Goal: Information Seeking & Learning: Learn about a topic

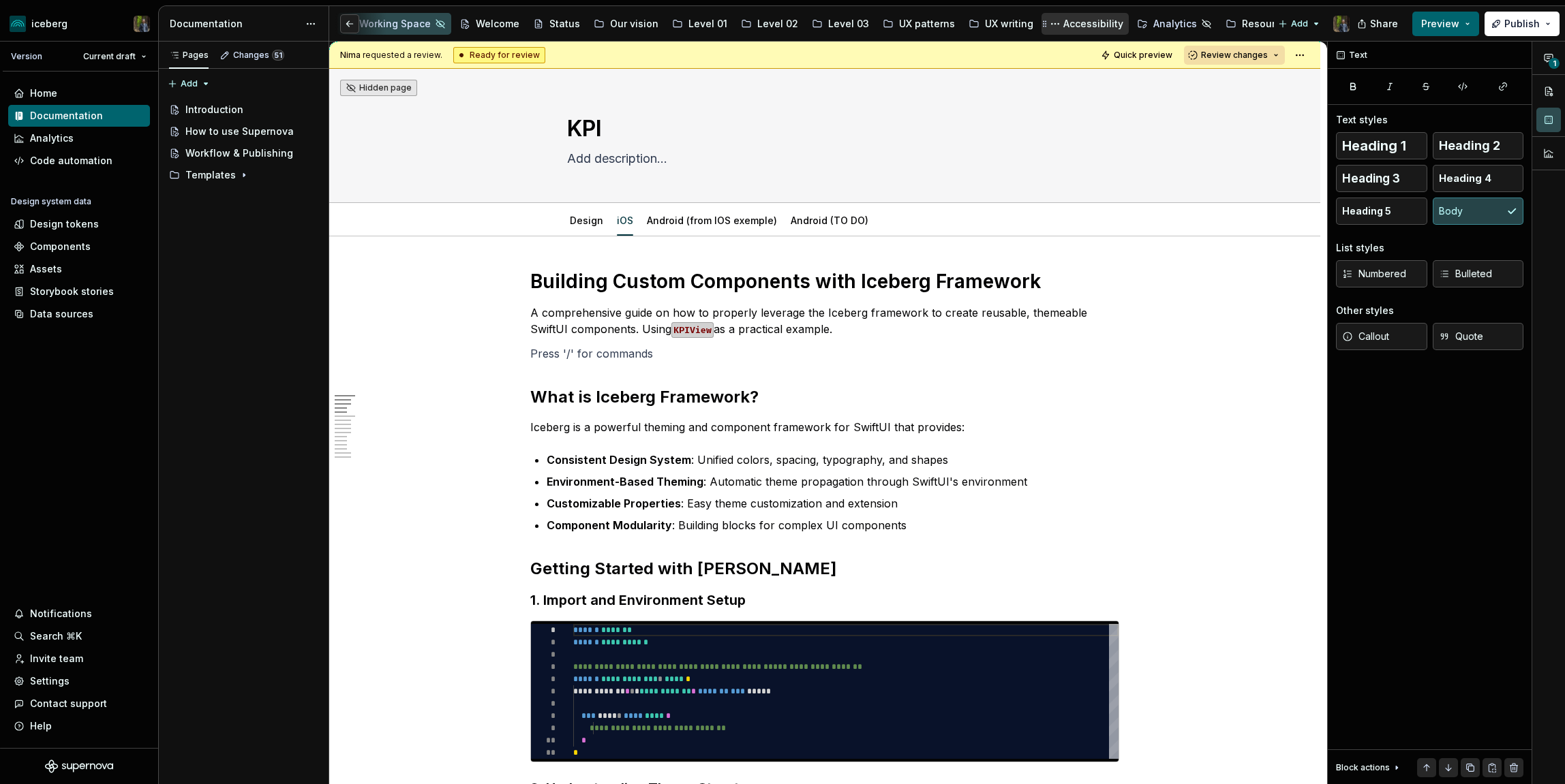
scroll to position [0, 2]
click at [1241, 17] on div "Resources" at bounding box center [1265, 24] width 51 height 13
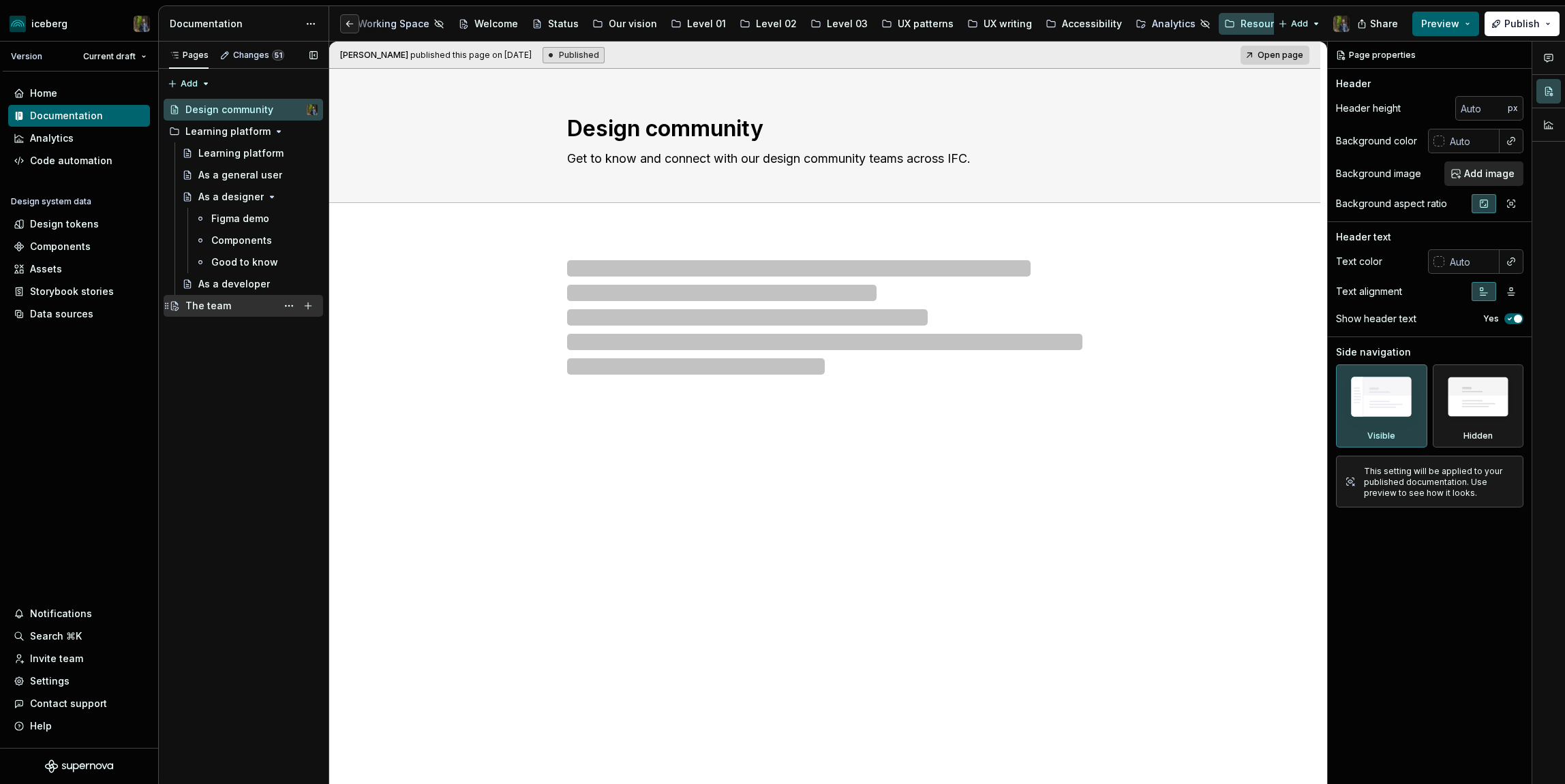
click at [212, 302] on div "The team" at bounding box center [207, 306] width 46 height 13
type textarea "*"
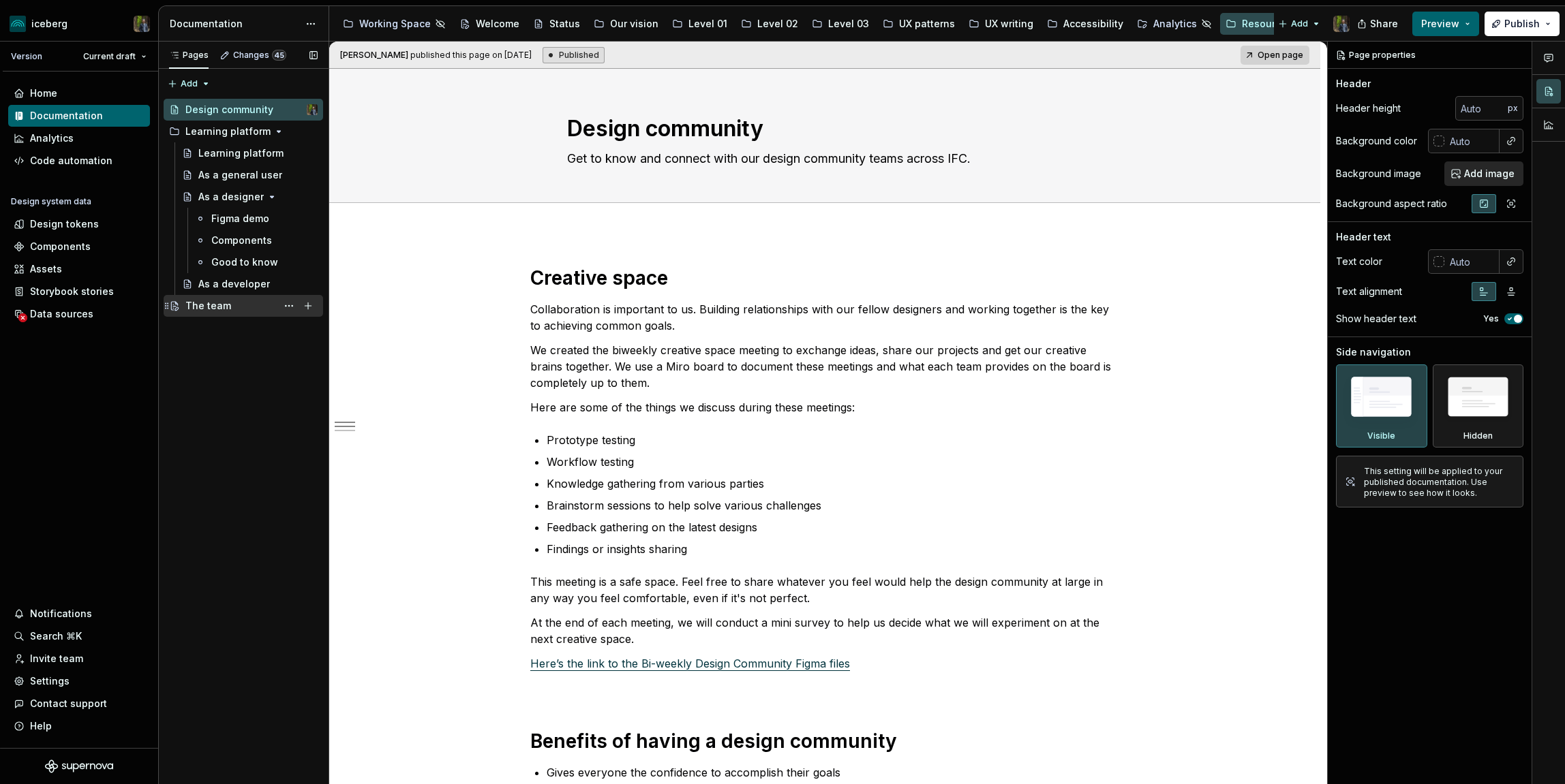
click at [208, 300] on div "The team" at bounding box center [207, 306] width 46 height 13
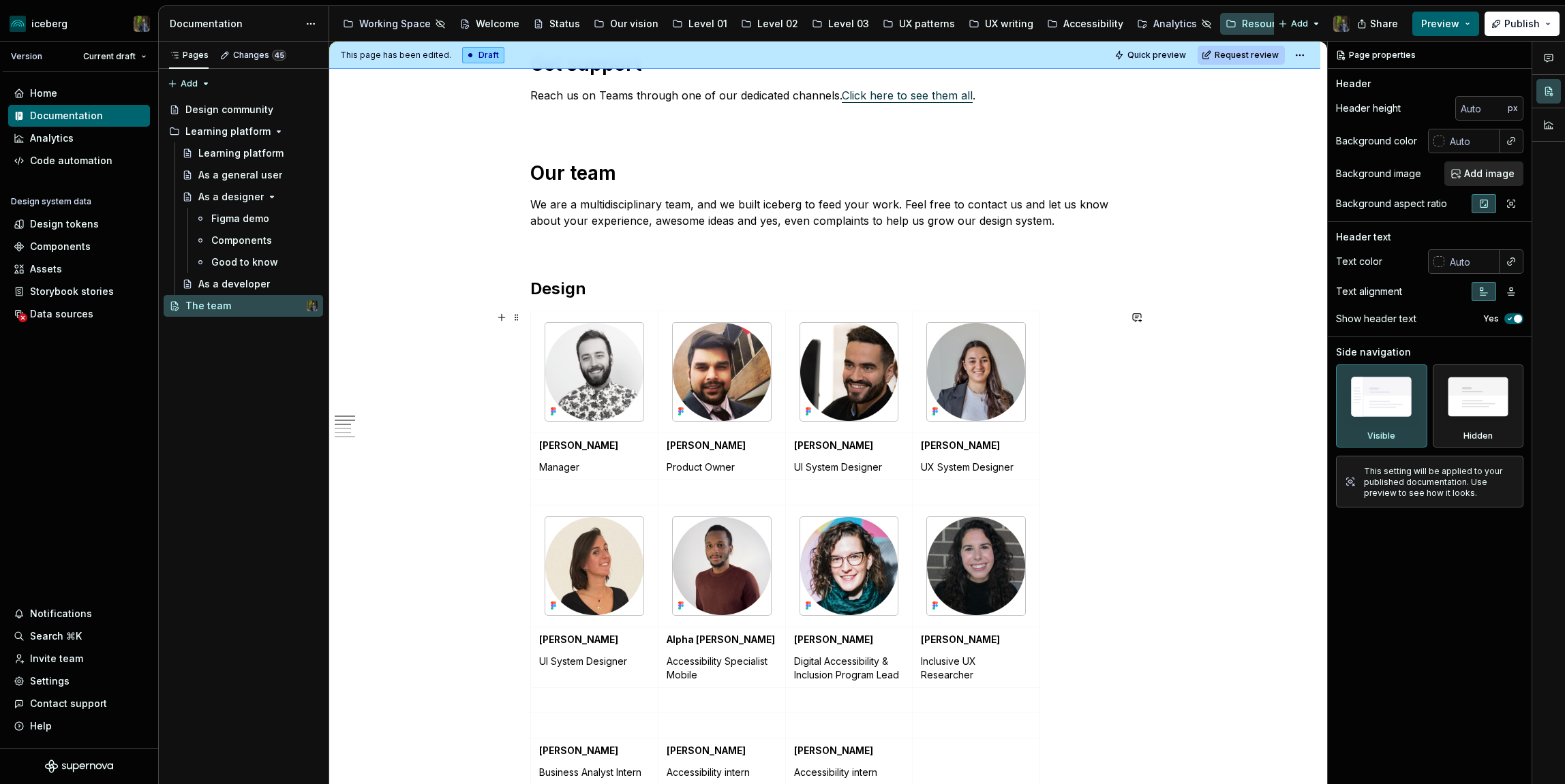
scroll to position [304, 0]
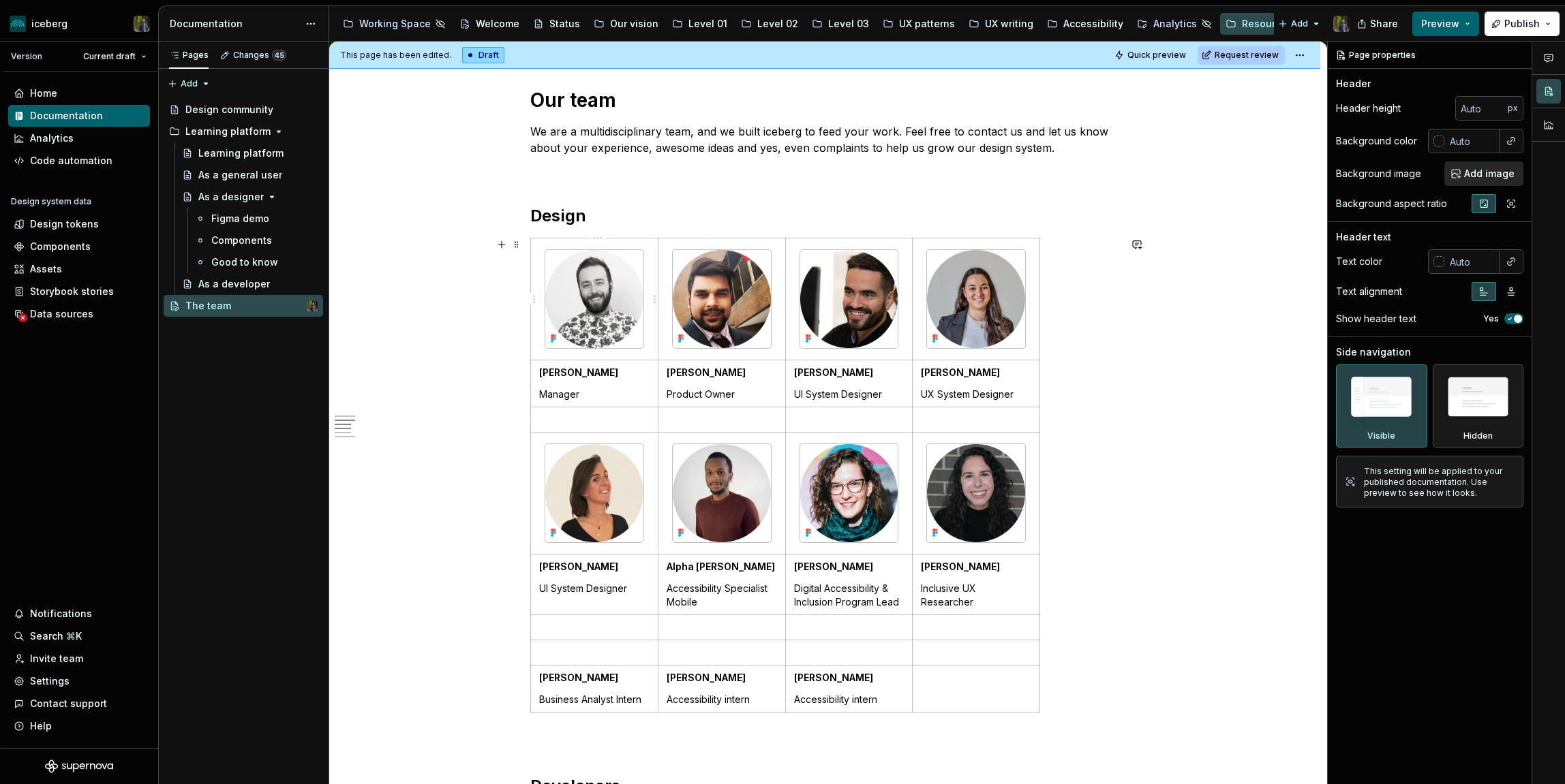
click at [621, 319] on img at bounding box center [594, 299] width 98 height 98
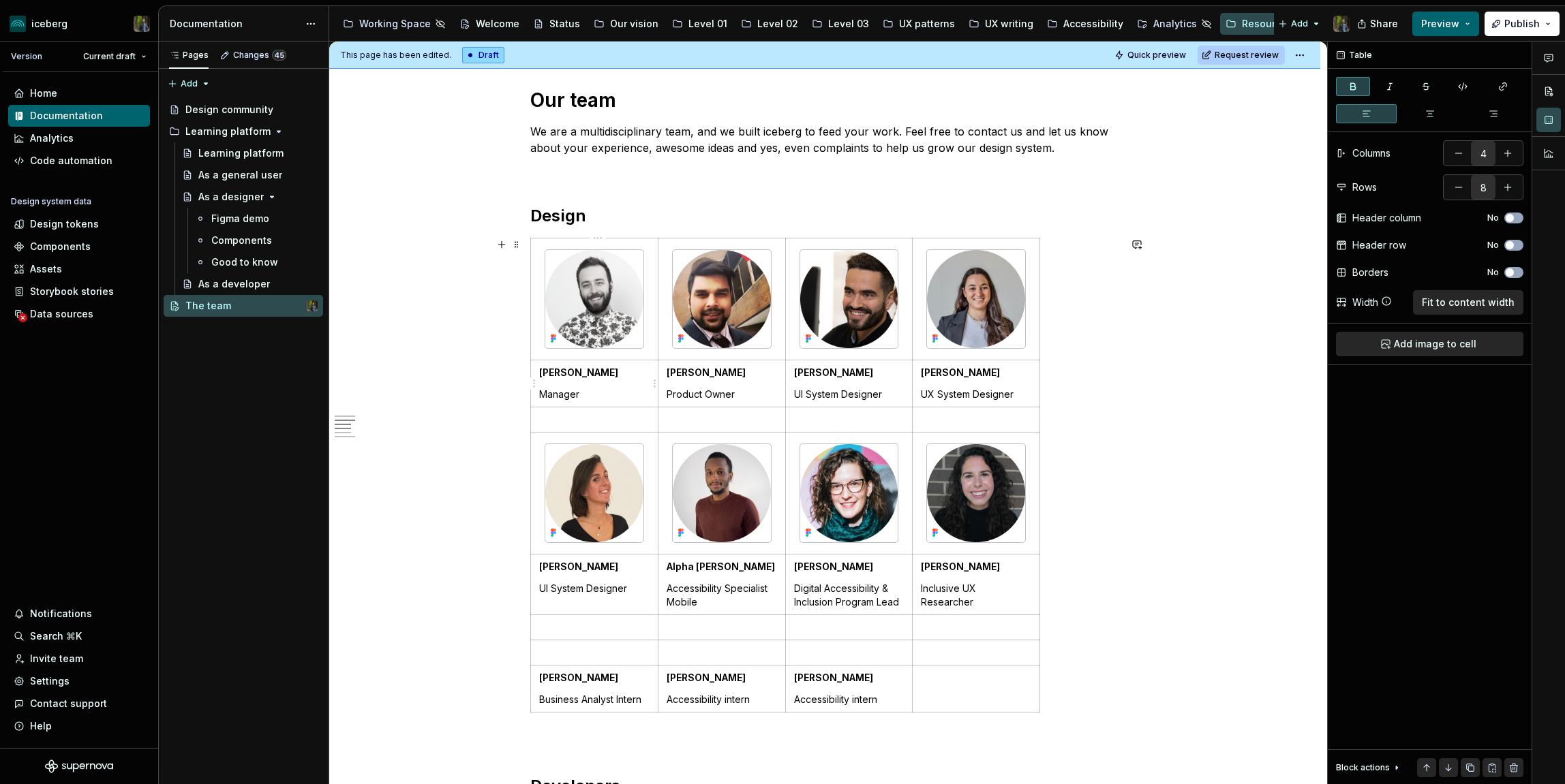
click at [590, 371] on strong "Simon Bélanger" at bounding box center [578, 373] width 79 height 12
drag, startPoint x: 590, startPoint y: 371, endPoint x: 559, endPoint y: 371, distance: 31.0
click at [559, 371] on strong "Simon Bélanger" at bounding box center [578, 373] width 79 height 12
type textarea "*"
